Goal: Information Seeking & Learning: Learn about a topic

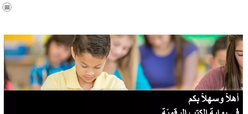
scroll to position [101, 0]
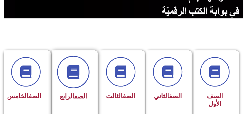
click at [75, 80] on span at bounding box center [73, 72] width 32 height 32
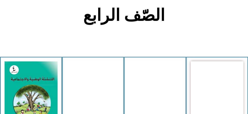
scroll to position [127, 0]
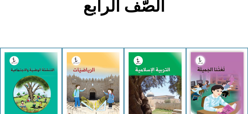
click at [75, 80] on img at bounding box center [93, 85] width 53 height 66
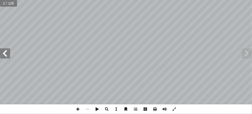
click at [9, 55] on span at bounding box center [5, 53] width 10 height 10
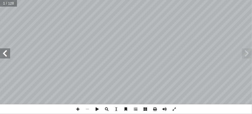
click at [9, 55] on span at bounding box center [5, 53] width 10 height 10
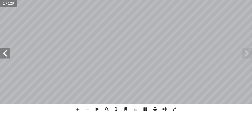
click at [9, 55] on span at bounding box center [5, 53] width 10 height 10
click at [6, 53] on span at bounding box center [5, 53] width 10 height 10
click at [5, 52] on span at bounding box center [5, 53] width 10 height 10
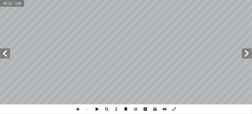
click at [174, 110] on span at bounding box center [174, 109] width 10 height 10
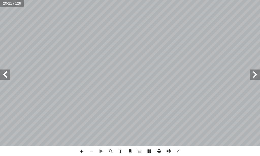
click at [84, 113] on span at bounding box center [82, 151] width 10 height 10
